Goal: Check status

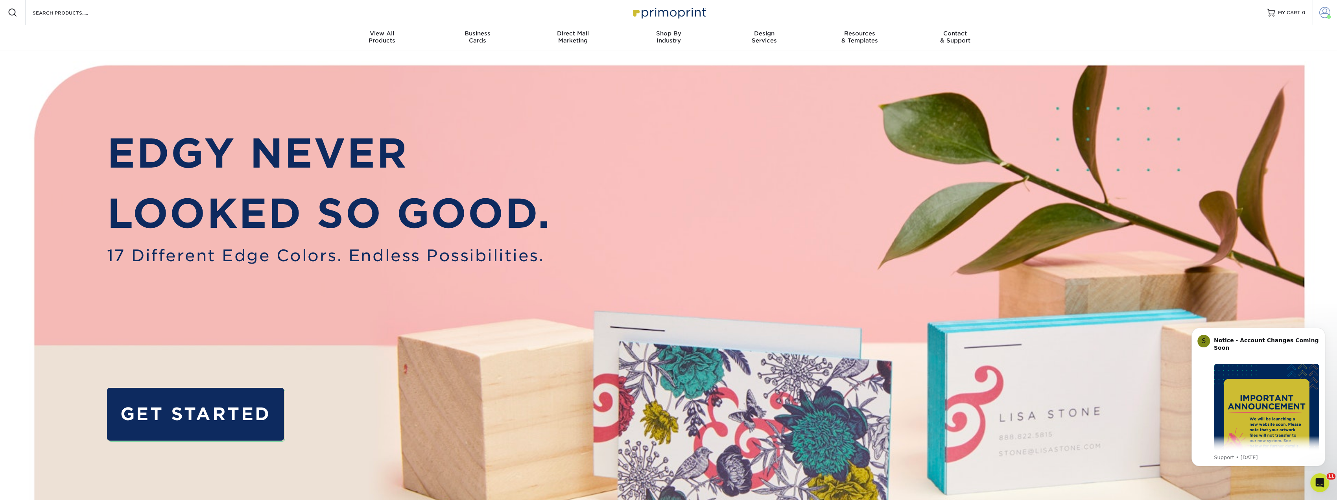
click at [1318, 10] on link "Account" at bounding box center [1324, 12] width 25 height 25
click at [1240, 81] on link "Order History" at bounding box center [1278, 84] width 99 height 11
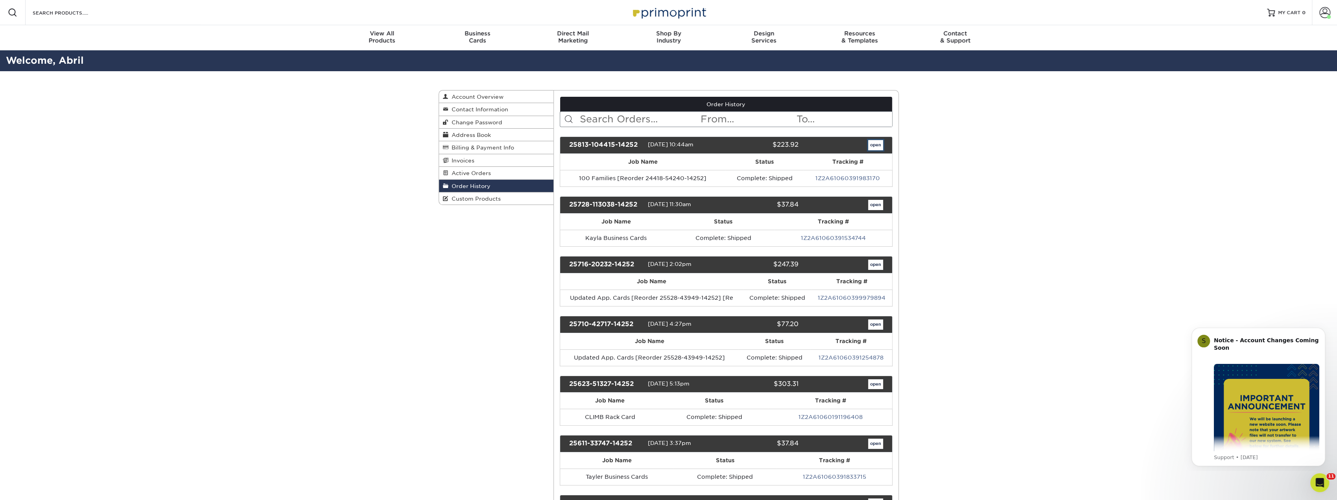
click at [882, 144] on link "open" at bounding box center [875, 145] width 15 height 10
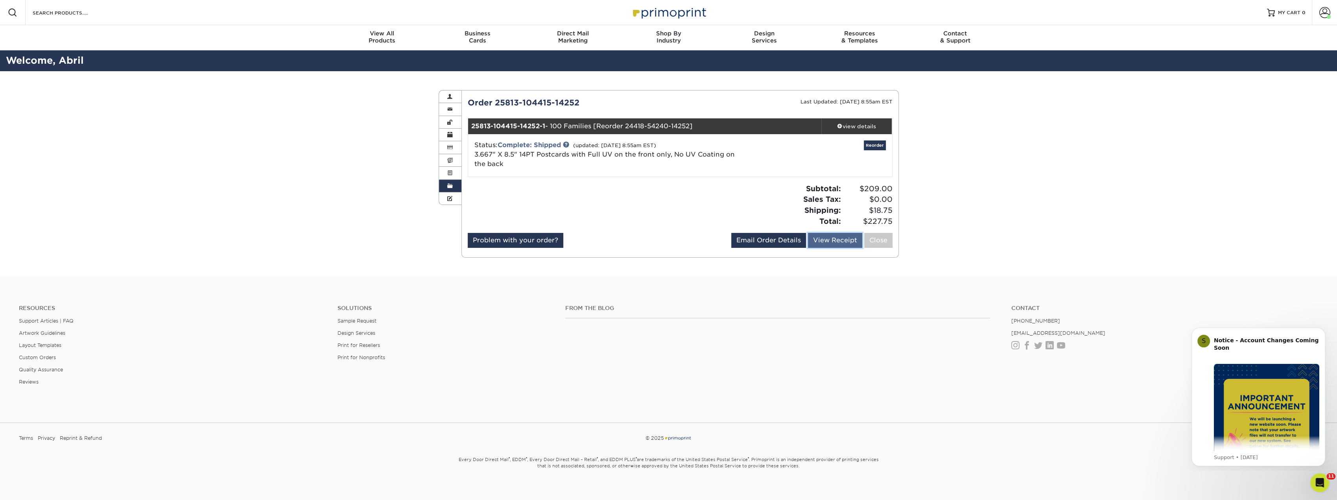
click at [849, 243] on link "View Receipt" at bounding box center [835, 240] width 54 height 15
